Goal: Task Accomplishment & Management: Complete application form

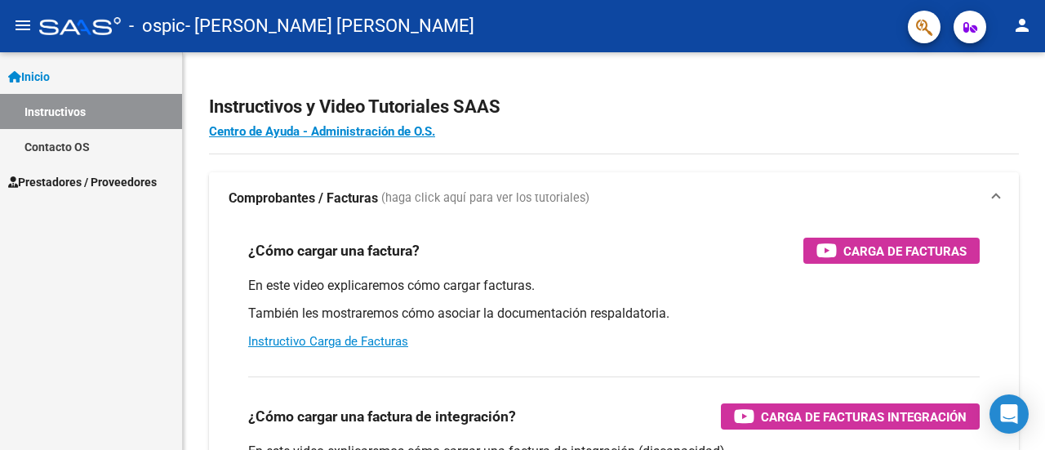
click at [62, 169] on link "Prestadores / Proveedores" at bounding box center [91, 181] width 182 height 35
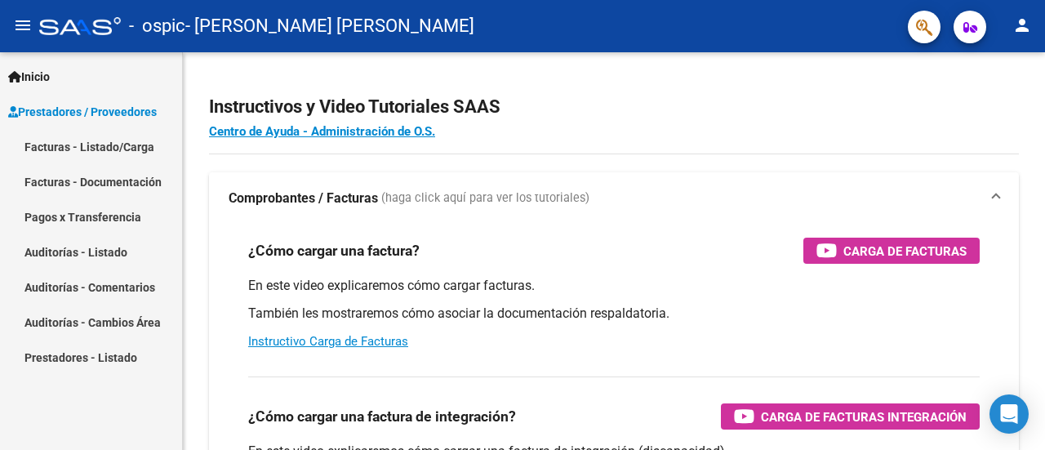
click at [97, 142] on link "Facturas - Listado/Carga" at bounding box center [91, 146] width 182 height 35
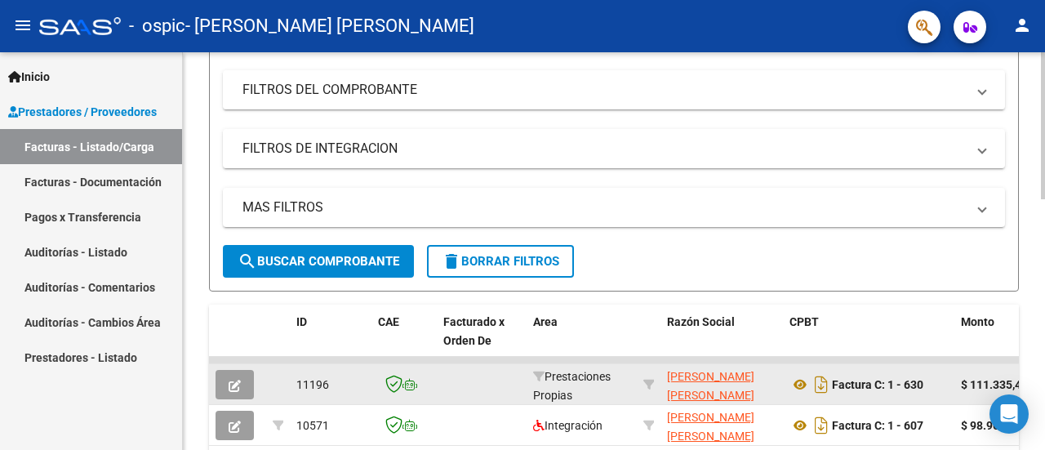
scroll to position [408, 0]
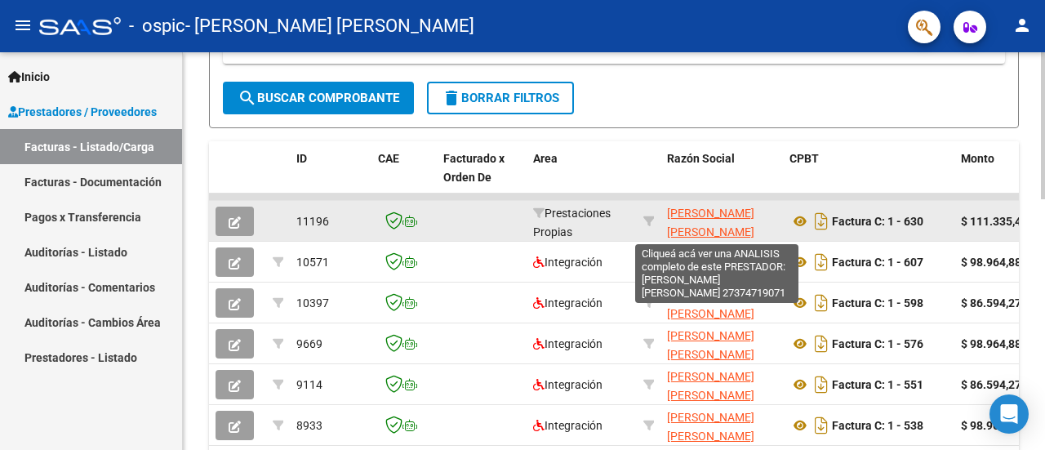
click at [684, 214] on span "[PERSON_NAME] [PERSON_NAME]" at bounding box center [710, 223] width 87 height 32
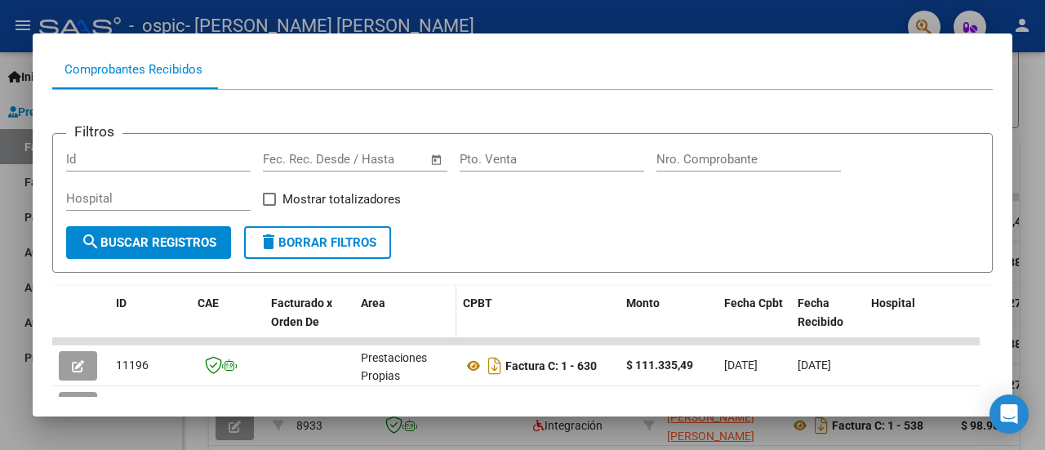
scroll to position [245, 0]
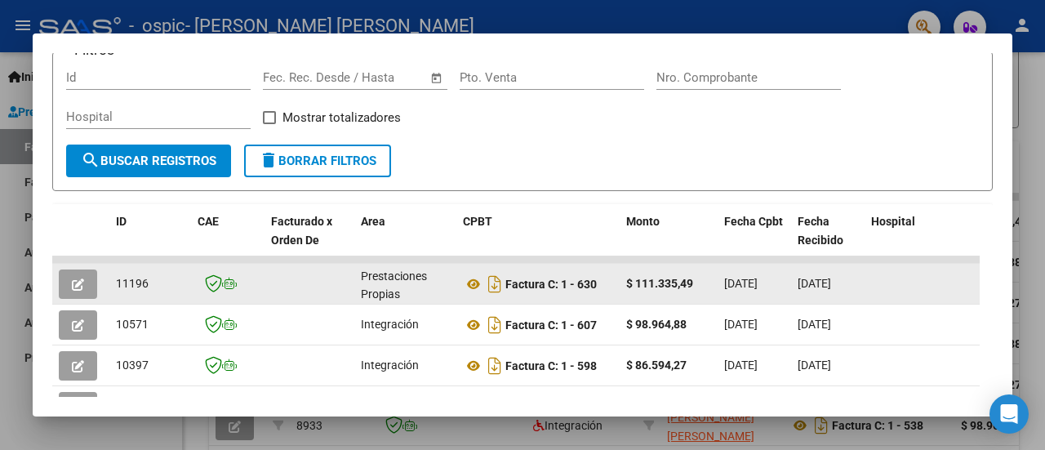
click at [408, 282] on div "Prestaciones Propias" at bounding box center [405, 284] width 89 height 34
click at [78, 292] on button "button" at bounding box center [78, 283] width 38 height 29
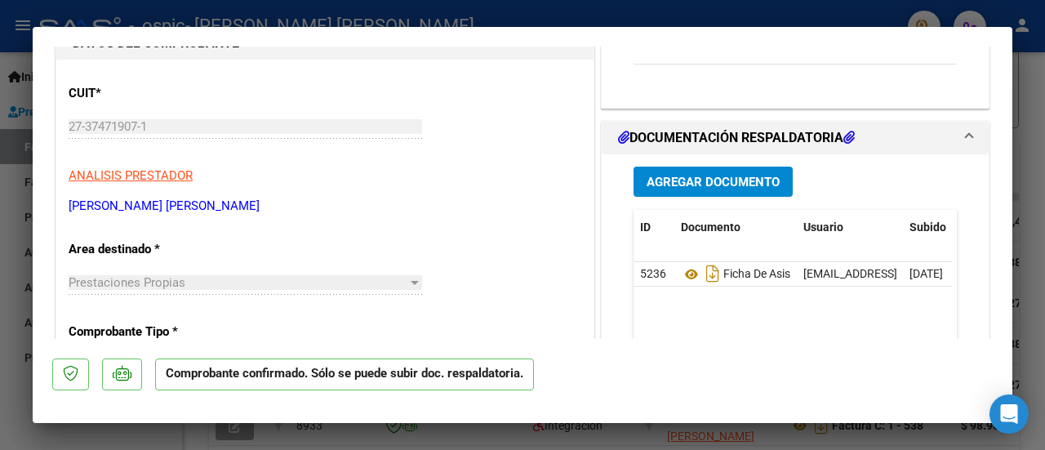
scroll to position [0, 0]
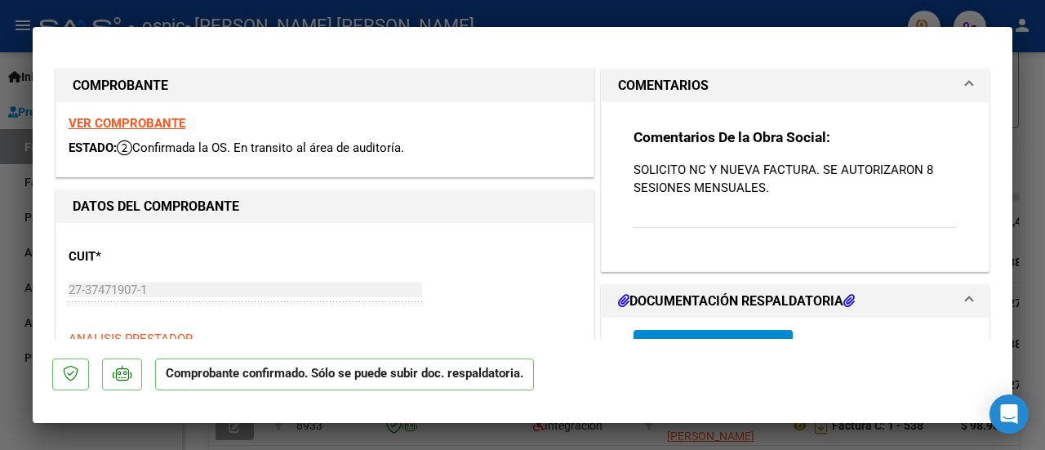
click at [1024, 102] on div at bounding box center [522, 225] width 1045 height 450
type input "$ 0,00"
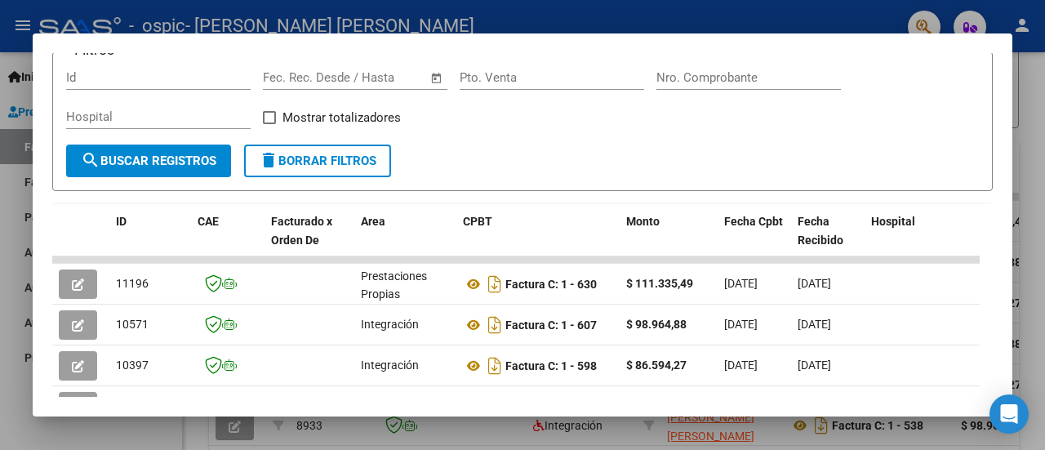
click at [826, 20] on div at bounding box center [522, 225] width 1045 height 450
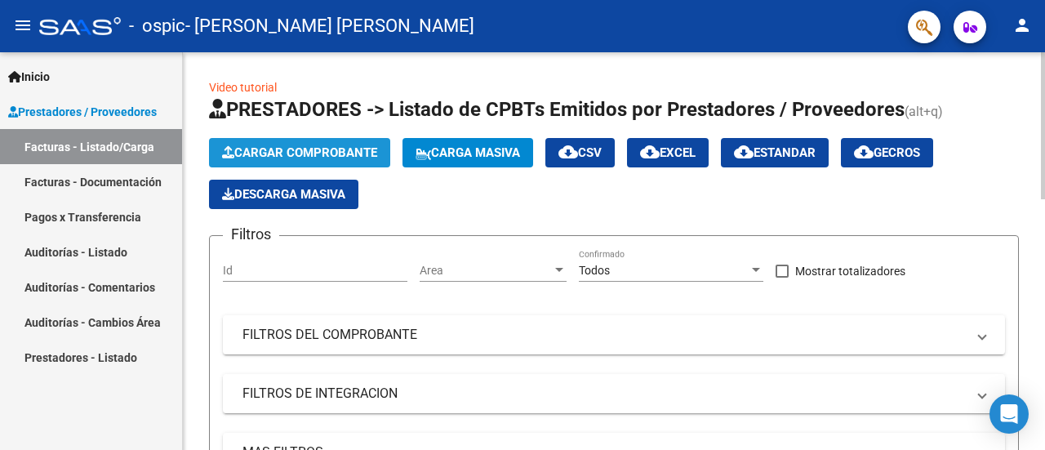
click at [312, 161] on button "Cargar Comprobante" at bounding box center [299, 152] width 181 height 29
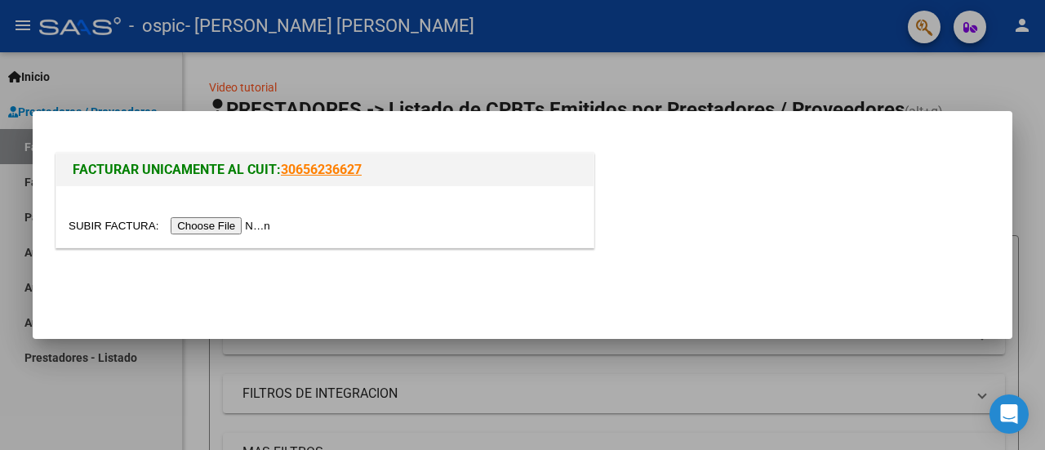
click at [235, 225] on input "file" at bounding box center [172, 225] width 207 height 17
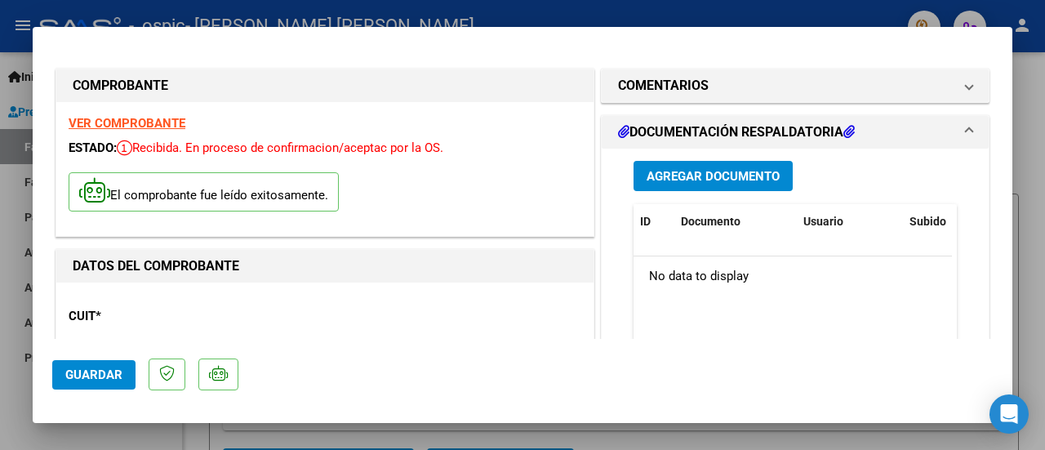
click at [1022, 163] on div at bounding box center [522, 225] width 1045 height 450
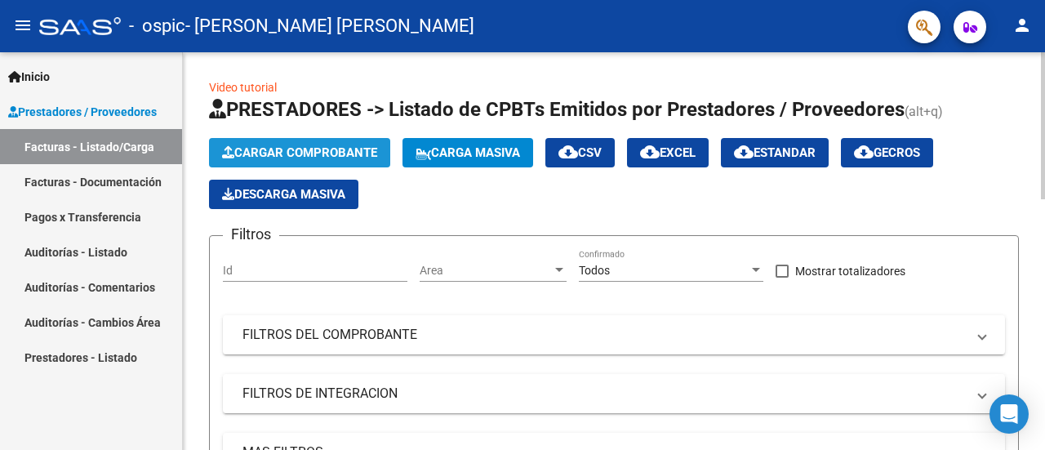
click at [279, 148] on span "Cargar Comprobante" at bounding box center [299, 152] width 155 height 15
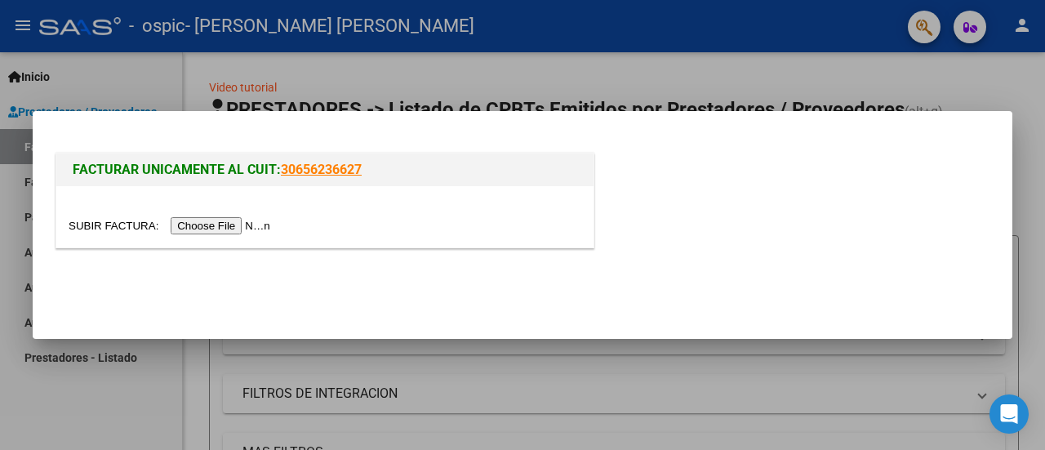
click at [247, 224] on input "file" at bounding box center [172, 225] width 207 height 17
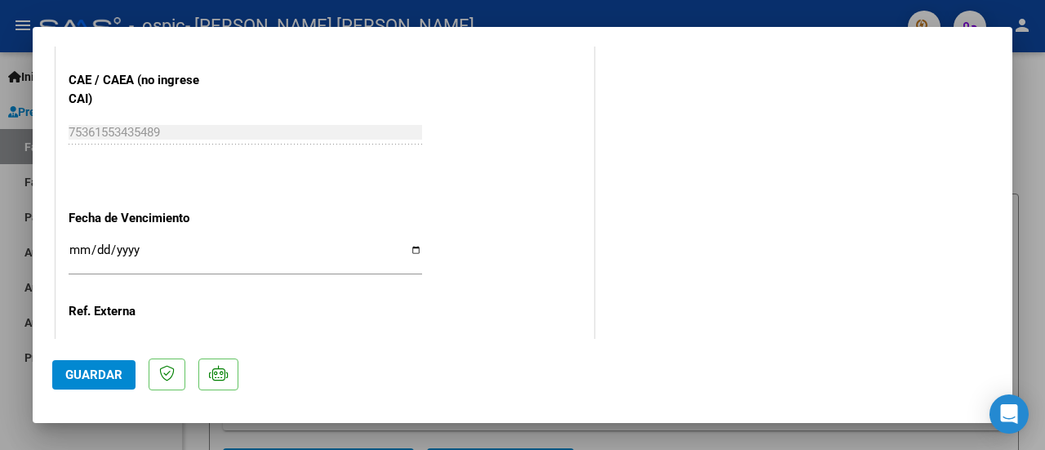
scroll to position [980, 0]
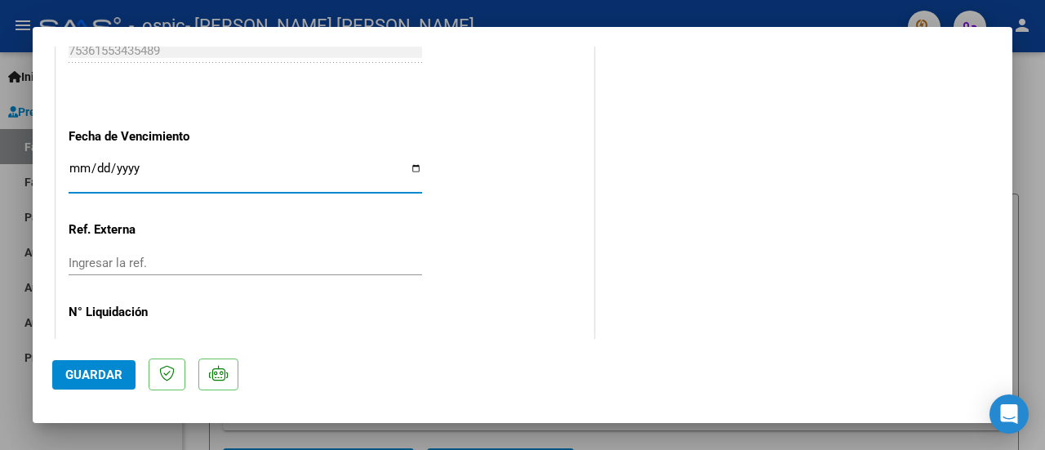
click at [416, 162] on input "Ingresar la fecha" at bounding box center [246, 175] width 354 height 26
click at [413, 167] on input "Ingresar la fecha" at bounding box center [246, 175] width 354 height 26
type input "[DATE]"
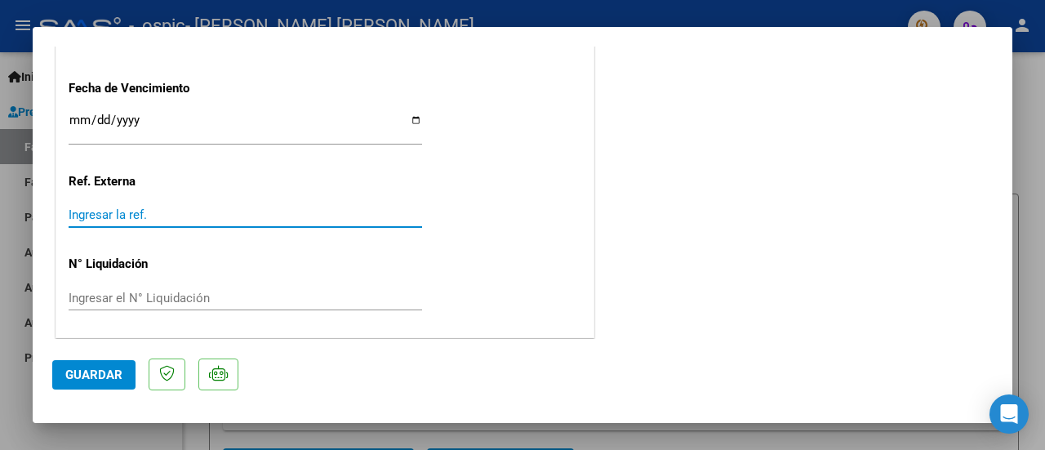
click at [125, 216] on input "Ingresar la ref." at bounding box center [246, 214] width 354 height 15
click at [91, 360] on button "Guardar" at bounding box center [93, 374] width 83 height 29
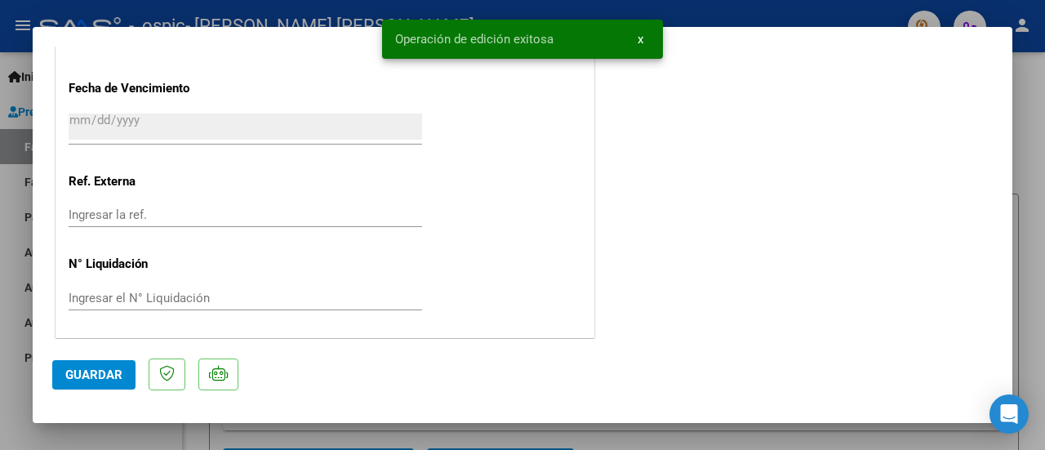
click at [1038, 164] on div at bounding box center [522, 225] width 1045 height 450
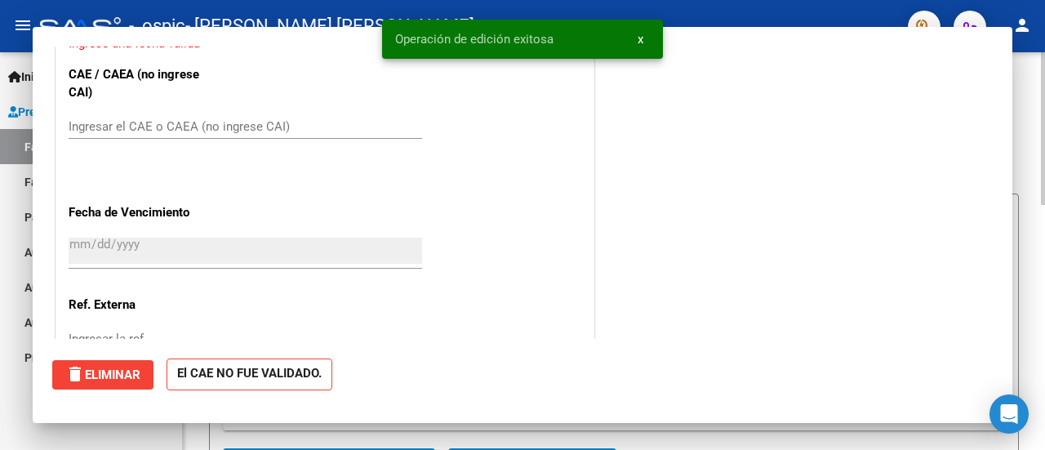
scroll to position [0, 0]
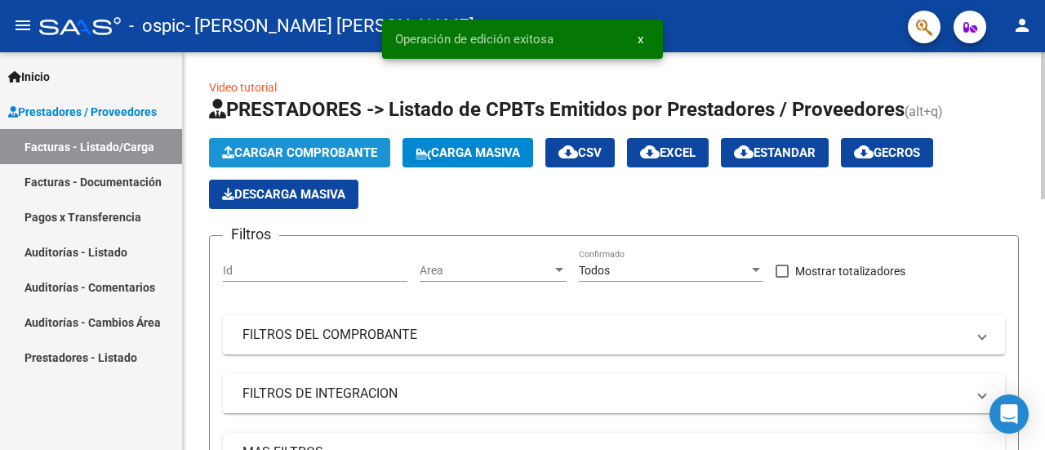
click at [376, 154] on span "Cargar Comprobante" at bounding box center [299, 152] width 155 height 15
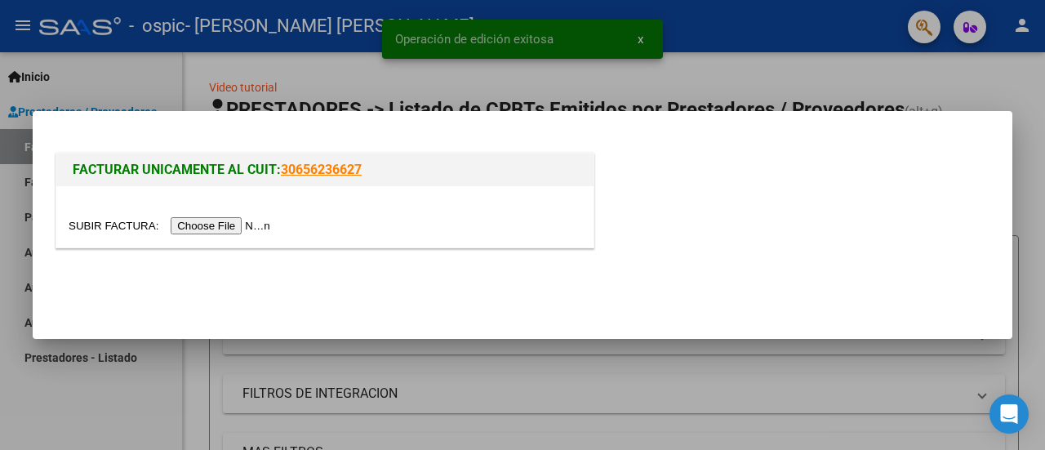
click at [250, 225] on input "file" at bounding box center [172, 225] width 207 height 17
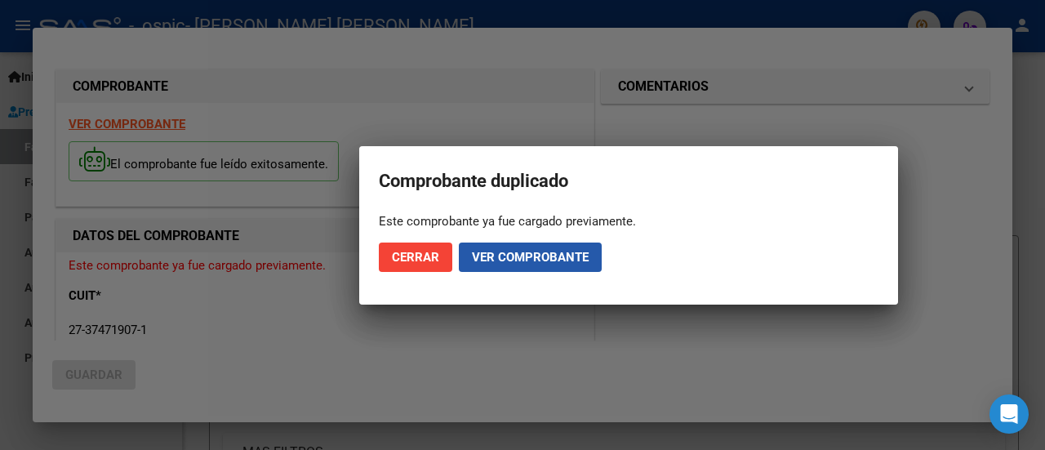
click at [498, 262] on span "Ver comprobante" at bounding box center [530, 257] width 117 height 15
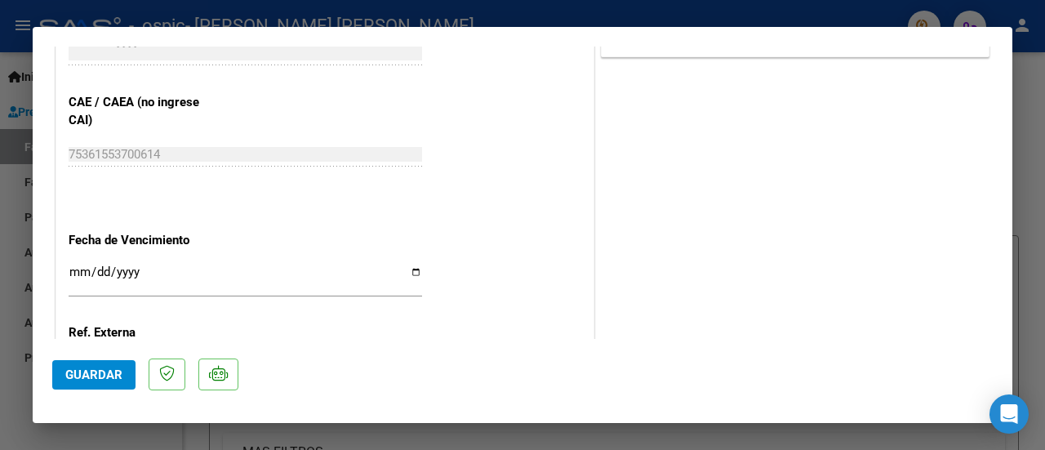
scroll to position [969, 0]
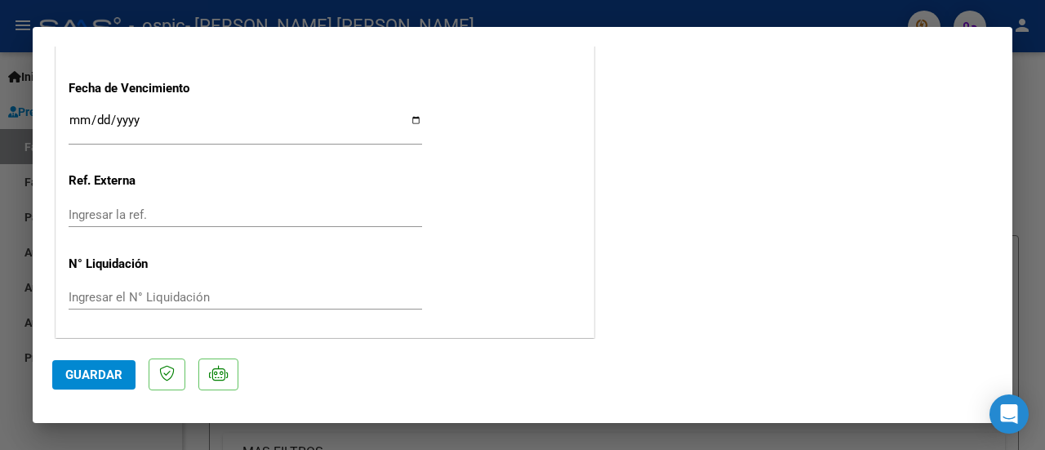
click at [416, 118] on input "Ingresar la fecha" at bounding box center [246, 127] width 354 height 26
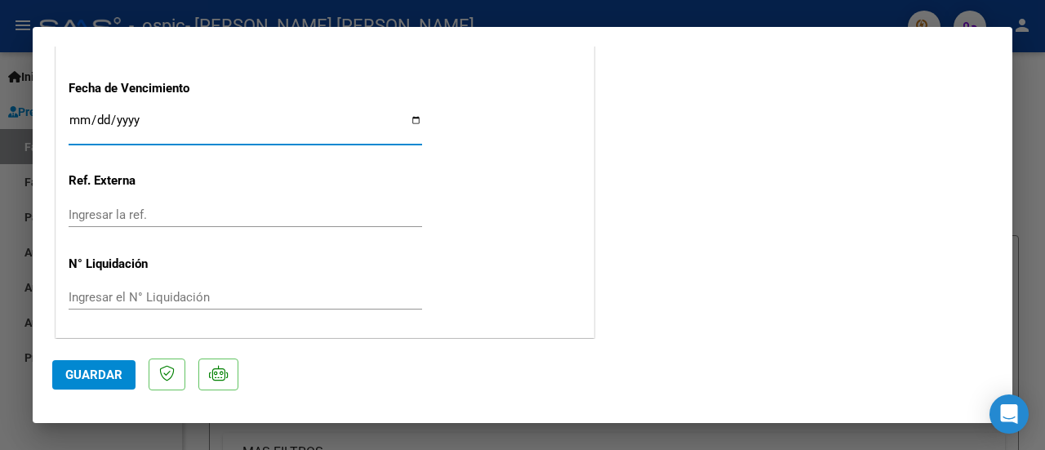
type input "[DATE]"
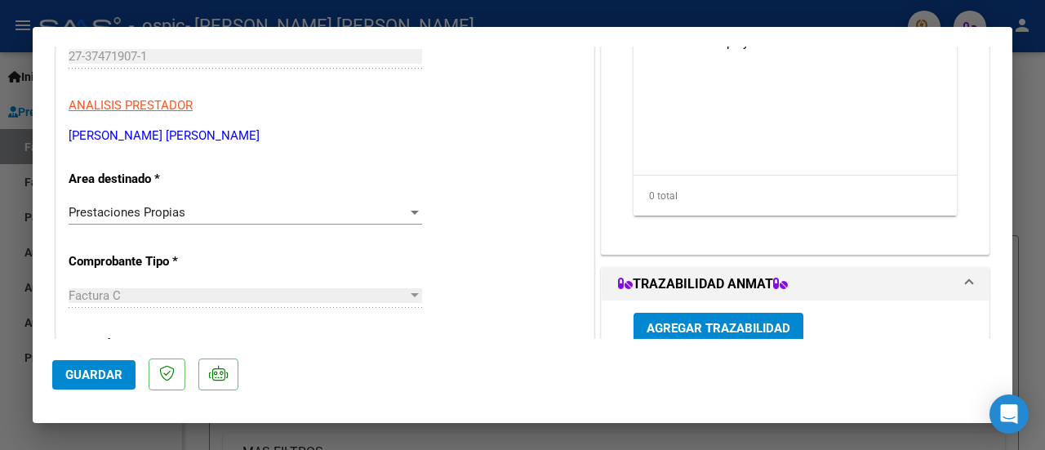
scroll to position [0, 0]
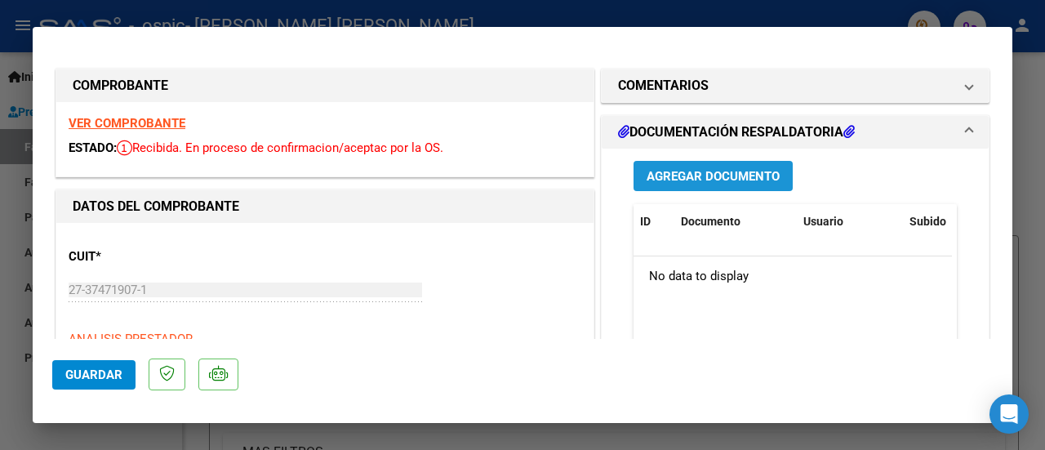
click at [653, 174] on span "Agregar Documento" at bounding box center [713, 176] width 133 height 15
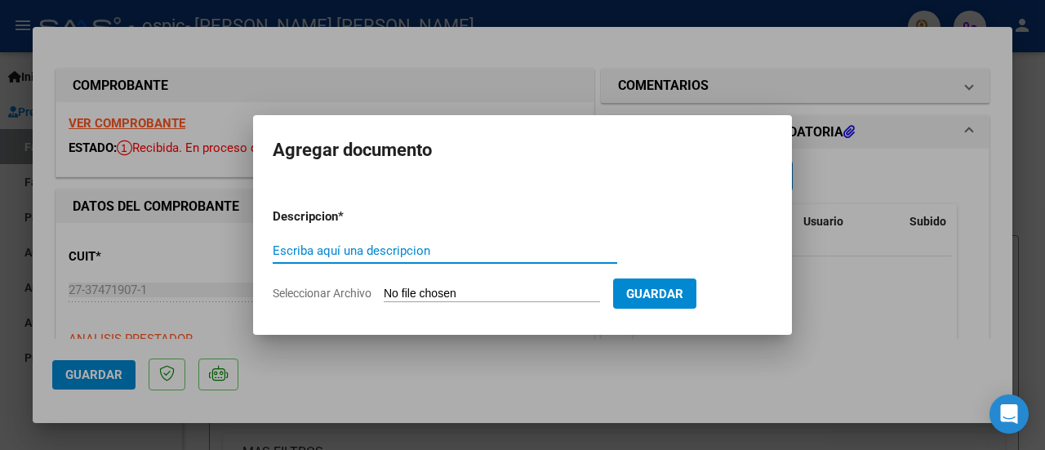
click at [405, 249] on input "Escriba aquí una descripcion" at bounding box center [445, 250] width 345 height 15
type input "Ficha de Asistencia [PERSON_NAME][DATE]"
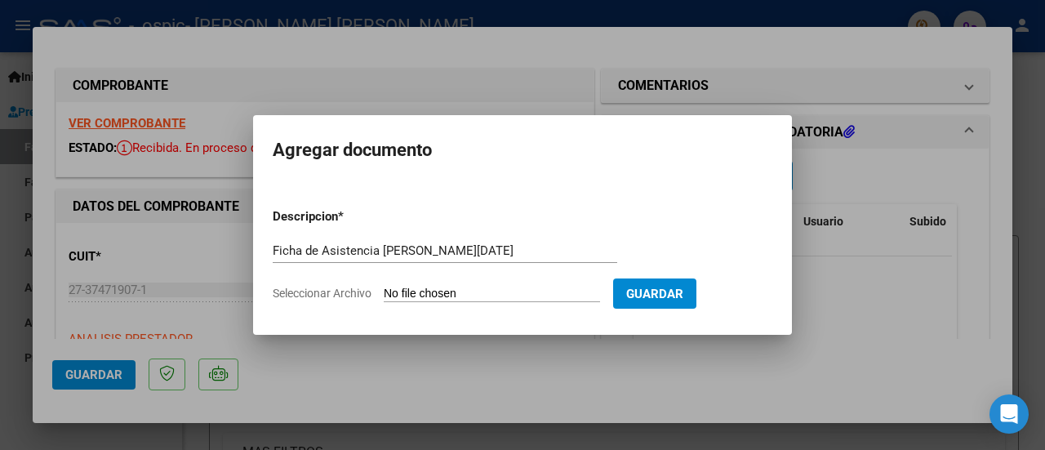
click at [513, 292] on input "Seleccionar Archivo" at bounding box center [492, 295] width 216 height 16
type input "C:\fakepath\Planilla de asistencia [PERSON_NAME][DATE].pdf"
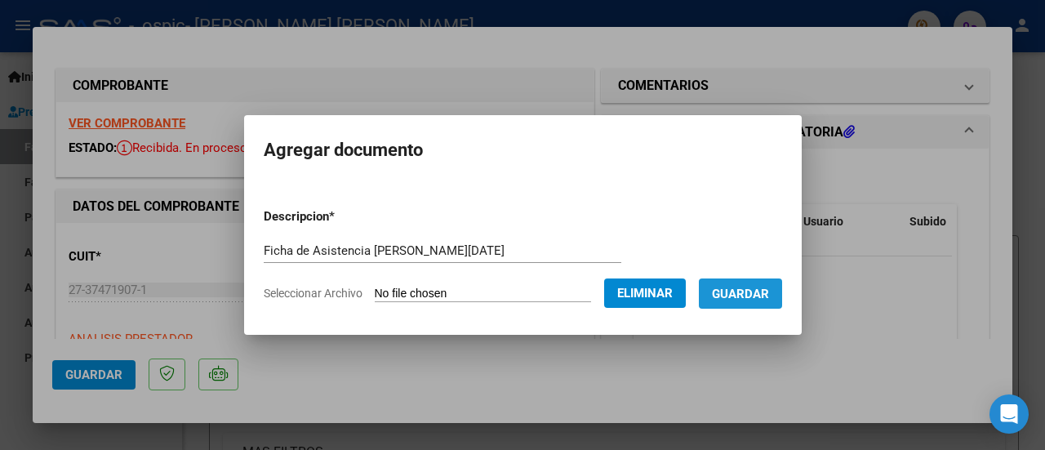
click at [734, 295] on span "Guardar" at bounding box center [740, 294] width 57 height 15
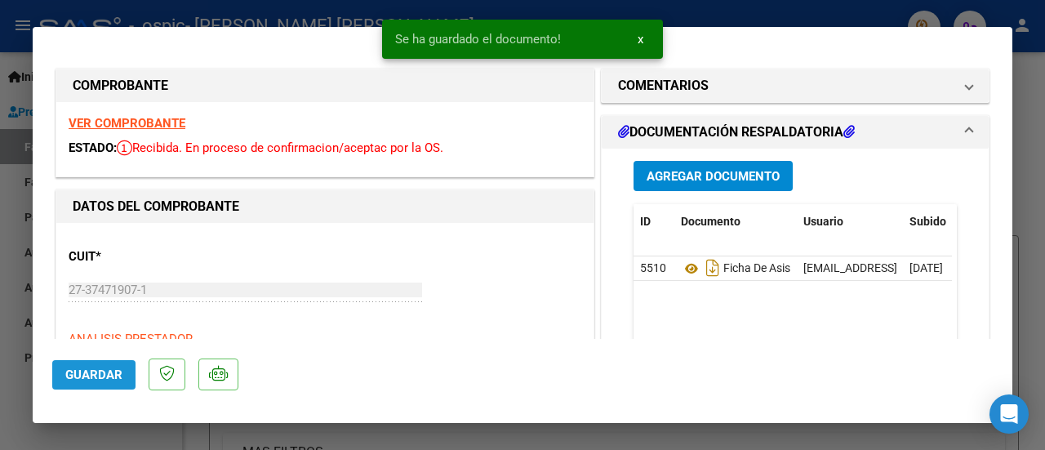
click at [96, 370] on span "Guardar" at bounding box center [93, 374] width 57 height 15
click at [1039, 80] on div at bounding box center [522, 225] width 1045 height 450
type input "$ 0,00"
